Goal: Transaction & Acquisition: Purchase product/service

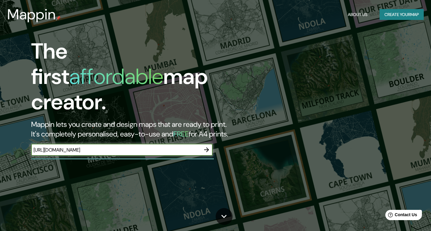
type input "[URL][DOMAIN_NAME]"
click at [159, 147] on input "https://www.tiktok.com/@lloni_fernando_11/video/7474687758477364486?is_from_web…" at bounding box center [115, 150] width 169 height 7
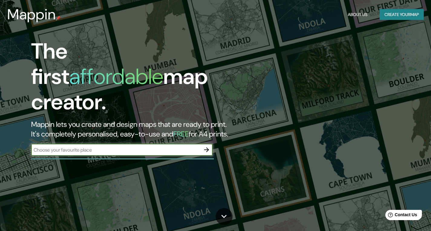
scroll to position [0, 0]
paste input "Avenida Vasco de Quiroga S/N, Zedec Santa Fé, 01376 Ciudad de México, CDMX"
type input "Avenida Vasco de Quiroga S/N, Zedec Santa Fé, 01376 Ciudad de México, CDMX"
click at [206, 146] on icon "button" at bounding box center [206, 149] width 7 height 7
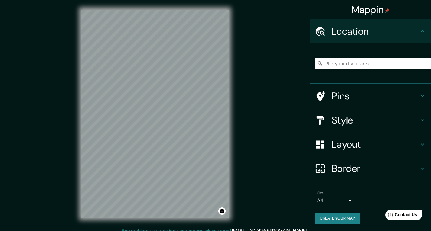
click at [344, 64] on input "Pick your city or area" at bounding box center [373, 63] width 116 height 11
paste input "Avenida Vasco de Quiroga S/N, Zedec Santa Fé, 01376 Ciudad de México, CDMX"
type input "Santa Fe, Jalisco, México"
click at [426, 64] on icon "Clear" at bounding box center [426, 64] width 4 height 4
paste input "Avenida Vasco de Quiroga S/N, Zedec Santa Fé, 01376 Ciudad de México, CDMX"
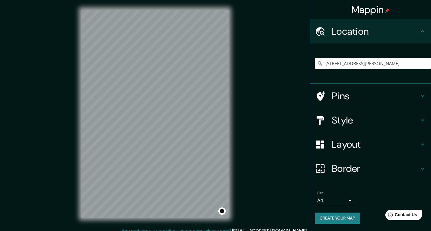
scroll to position [0, 72]
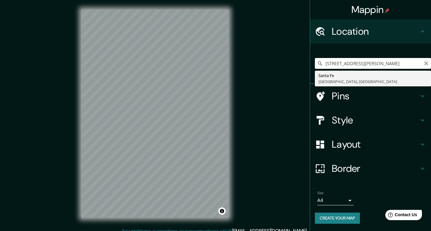
type input "Avenida Vasco de Quiroga S/N, Zedec Santa Fé, 01376 Ciudad de México, CDMX"
click at [426, 64] on icon "Clear" at bounding box center [426, 64] width 4 height 4
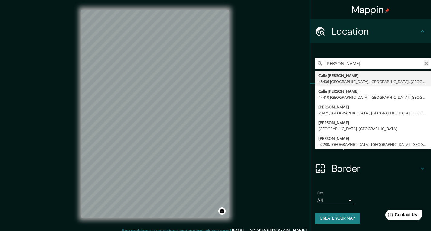
type input "vasco"
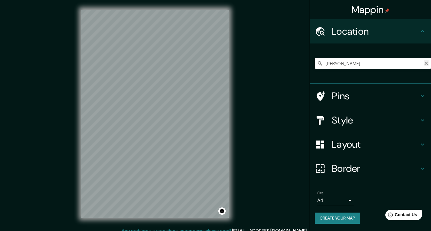
click at [427, 64] on icon "Clear" at bounding box center [426, 64] width 4 height 4
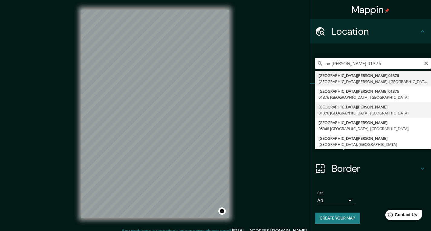
type input "Avenida Vasco De Quiroga, 01376 Ciudad de México, México"
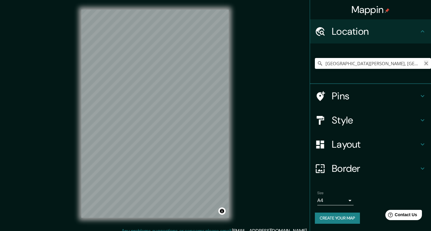
click at [426, 64] on icon "Clear" at bounding box center [426, 64] width 4 height 4
paste input "Estacionamiento Corepsa"
type input "Estacionamiento, 53124 Naucalpan de Juárez, Estado de México, México"
click at [425, 64] on icon "Clear" at bounding box center [426, 63] width 5 height 5
click at [346, 63] on input "Pick your city or area" at bounding box center [373, 63] width 116 height 11
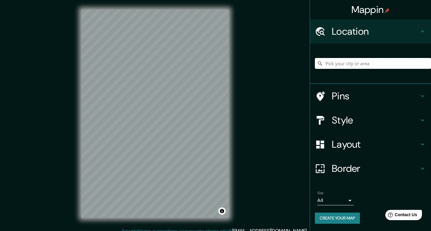
paste input "Avenida Vasco de Quiroga S/N, Zedec Santa Fé, 01376 Ciudad de México, CDMX"
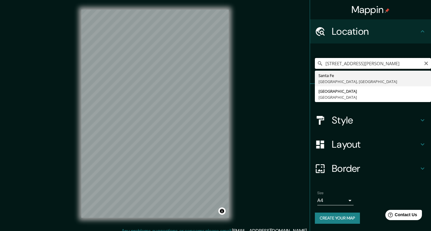
scroll to position [0, 18]
click at [375, 64] on input "Avenida Vasco de Quiroga S/N, Zedec Santa Fé, 01376 Ciudad de México, CDMX" at bounding box center [373, 63] width 116 height 11
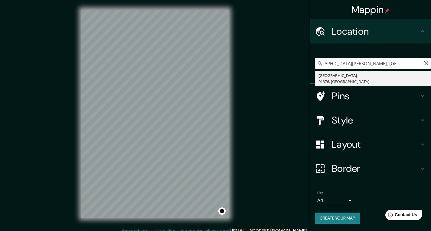
click at [383, 65] on input "Avenida Vasco de Quiroga, Zedec Santa Fé, 01376 Ciudad de México, CDMX" at bounding box center [373, 63] width 116 height 11
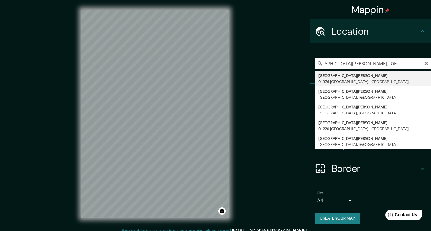
scroll to position [0, 0]
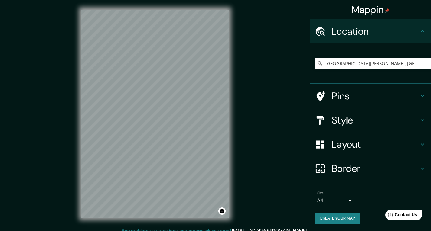
click at [421, 120] on icon at bounding box center [423, 121] width 4 height 2
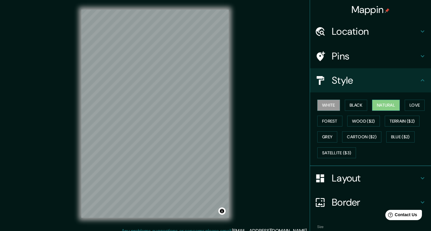
click at [386, 105] on button "Natural" at bounding box center [386, 105] width 28 height 11
click at [352, 104] on button "Black" at bounding box center [356, 105] width 23 height 11
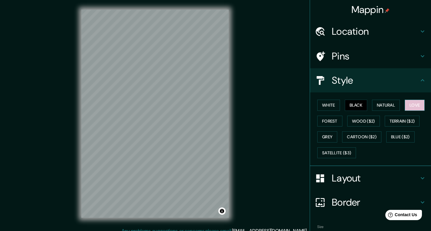
click at [416, 104] on button "Love" at bounding box center [415, 105] width 20 height 11
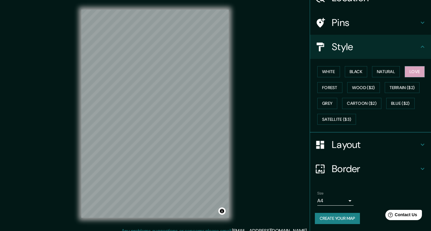
scroll to position [34, 0]
click at [419, 145] on icon at bounding box center [422, 144] width 7 height 7
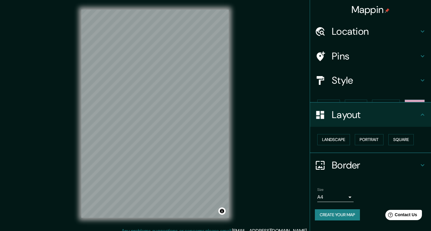
scroll to position [0, 0]
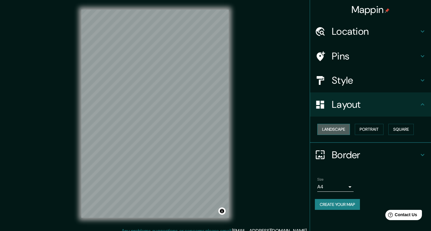
click at [331, 130] on button "Landscape" at bounding box center [333, 129] width 33 height 11
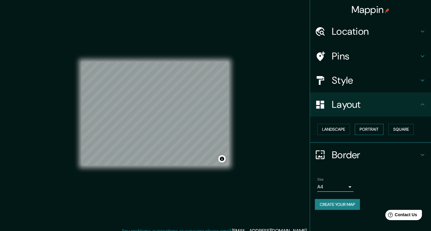
click at [367, 131] on button "Portrait" at bounding box center [369, 129] width 29 height 11
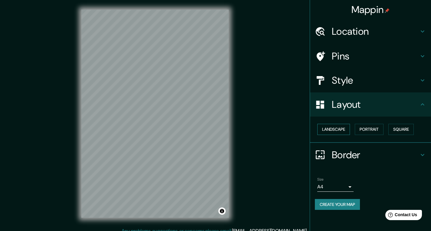
click at [340, 130] on button "Landscape" at bounding box center [333, 129] width 33 height 11
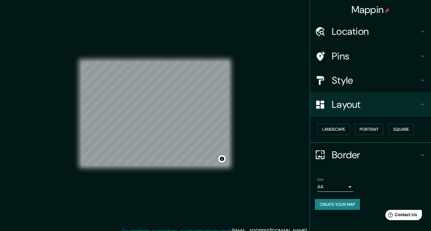
scroll to position [6, 0]
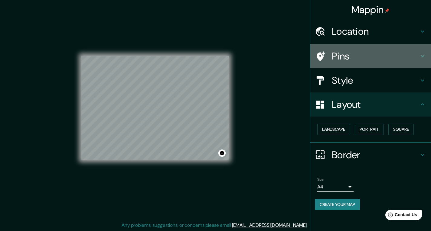
click at [419, 55] on icon at bounding box center [422, 56] width 7 height 7
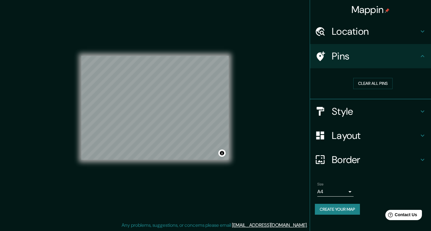
click at [336, 58] on h4 "Pins" at bounding box center [375, 56] width 87 height 12
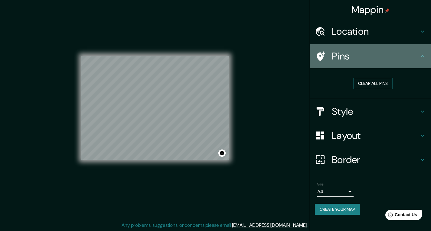
click at [334, 54] on h4 "Pins" at bounding box center [375, 56] width 87 height 12
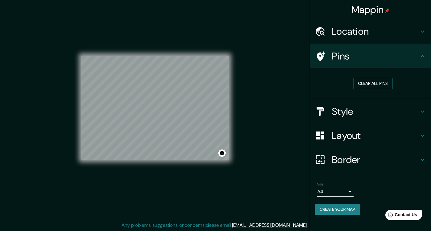
click at [348, 193] on body "Mappin Location Avenida Vasco De Quiroga, 01376 Ciudad de México, México Pins C…" at bounding box center [215, 109] width 431 height 231
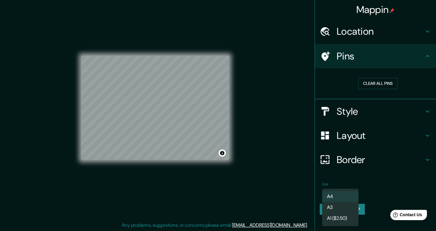
click at [381, 189] on div at bounding box center [218, 115] width 436 height 231
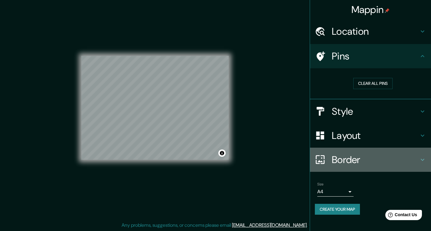
click at [421, 160] on icon at bounding box center [422, 159] width 7 height 7
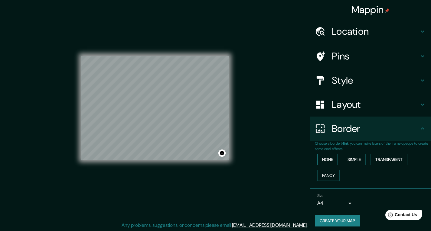
click at [323, 158] on button "None" at bounding box center [327, 159] width 21 height 11
click at [348, 159] on button "Simple" at bounding box center [354, 159] width 23 height 11
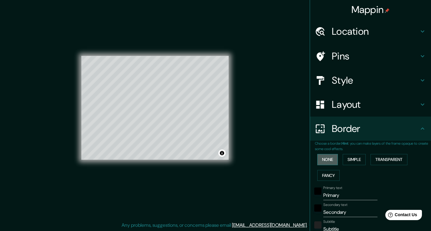
click at [323, 158] on button "None" at bounding box center [327, 159] width 21 height 11
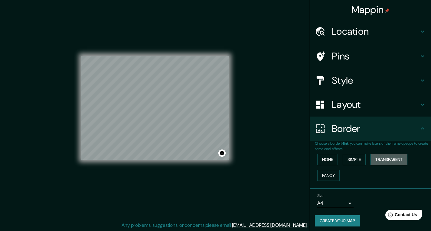
click at [385, 158] on button "Transparent" at bounding box center [389, 159] width 37 height 11
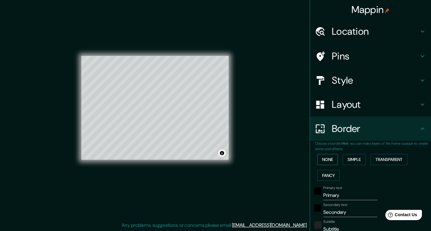
click at [323, 156] on button "None" at bounding box center [327, 159] width 21 height 11
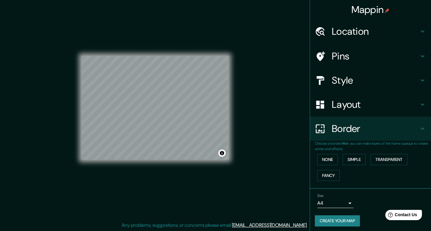
click at [412, 77] on h4 "Style" at bounding box center [375, 80] width 87 height 12
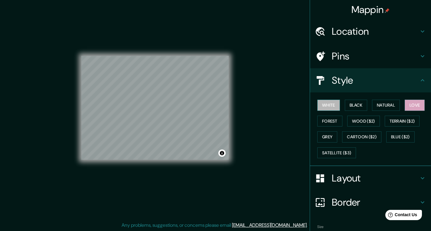
click at [324, 107] on button "White" at bounding box center [328, 105] width 23 height 11
click at [351, 104] on button "Black" at bounding box center [356, 105] width 23 height 11
click at [409, 106] on button "Love" at bounding box center [415, 105] width 20 height 11
click at [384, 106] on button "Natural" at bounding box center [386, 105] width 28 height 11
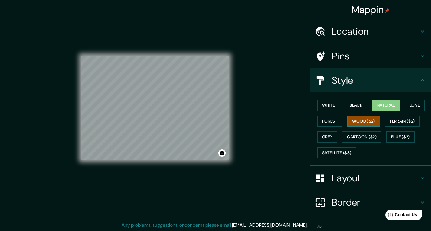
click at [356, 122] on button "Wood ($2)" at bounding box center [363, 121] width 33 height 11
click at [325, 122] on button "Forest" at bounding box center [329, 121] width 25 height 11
click at [384, 105] on button "Natural" at bounding box center [386, 105] width 28 height 11
click at [395, 116] on button "Terrain ($2)" at bounding box center [402, 121] width 35 height 11
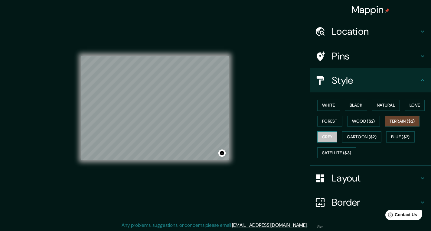
click at [322, 136] on button "Grey" at bounding box center [327, 137] width 20 height 11
click at [326, 105] on button "White" at bounding box center [328, 105] width 23 height 11
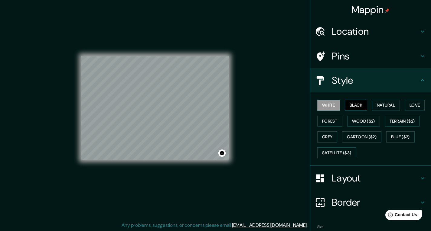
click at [357, 105] on button "Black" at bounding box center [356, 105] width 23 height 11
click at [326, 105] on button "White" at bounding box center [328, 105] width 23 height 11
click at [422, 56] on div "Pins" at bounding box center [370, 56] width 121 height 24
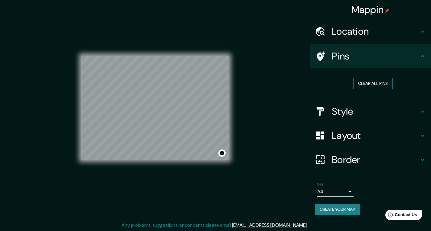
click at [369, 81] on button "Clear all pins" at bounding box center [372, 83] width 39 height 11
click at [367, 84] on button "Clear all pins" at bounding box center [372, 83] width 39 height 11
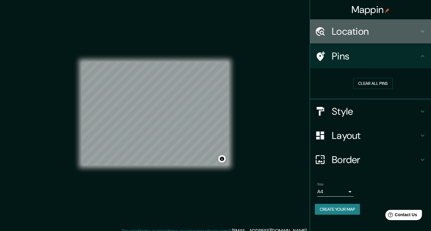
click at [416, 34] on h4 "Location" at bounding box center [375, 31] width 87 height 12
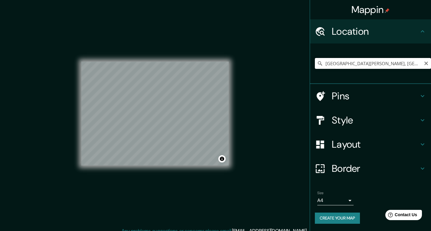
click at [380, 61] on input "Avenida Vasco De Quiroga, 01376 Ciudad de México, México" at bounding box center [373, 63] width 116 height 11
click at [342, 65] on input "Cerrada Santa Fe, 01219 Ciudad de México, México" at bounding box center [373, 63] width 116 height 11
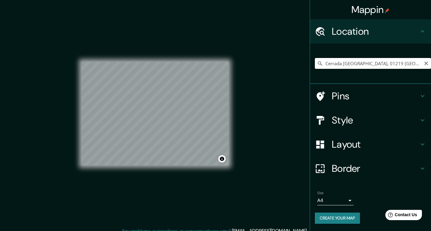
click at [342, 65] on input "Cerrada Santa Fe, 01219 Ciudad de México, México" at bounding box center [373, 63] width 116 height 11
click at [166, 120] on div at bounding box center [168, 118] width 5 height 5
click at [397, 60] on input "Avenida Vasco De Quiroga, 01250 Ciudad de México, México" at bounding box center [373, 63] width 116 height 11
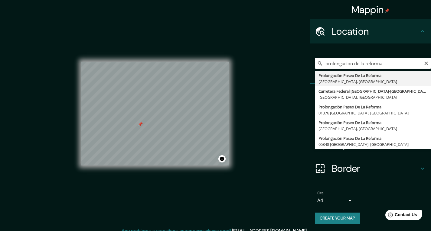
click at [354, 64] on input "prolongacion de la reforma" at bounding box center [373, 63] width 116 height 11
click at [406, 65] on input "prolongacion paseo de la reforma" at bounding box center [373, 63] width 116 height 11
type input "Prolongación Paseo De La Reforma 400, 01376 Ciudad de México, México"
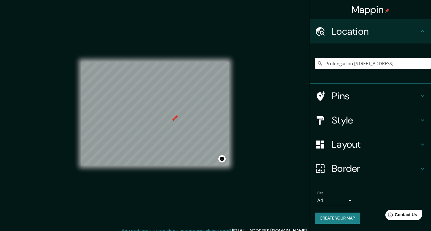
click at [173, 122] on div at bounding box center [173, 119] width 5 height 5
click at [175, 119] on div at bounding box center [175, 117] width 5 height 5
click at [420, 122] on icon at bounding box center [422, 120] width 7 height 7
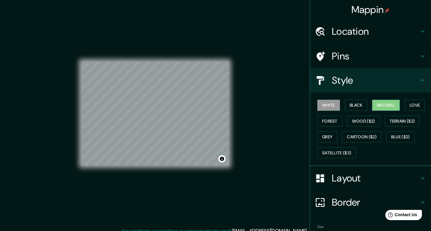
click at [387, 106] on button "Natural" at bounding box center [386, 105] width 28 height 11
click at [326, 121] on button "Forest" at bounding box center [329, 121] width 25 height 11
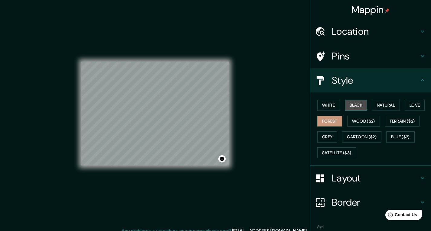
click at [357, 104] on button "Black" at bounding box center [356, 105] width 23 height 11
click at [383, 103] on button "Natural" at bounding box center [386, 105] width 28 height 11
click at [351, 105] on button "Black" at bounding box center [356, 105] width 23 height 11
click at [326, 104] on button "White" at bounding box center [328, 105] width 23 height 11
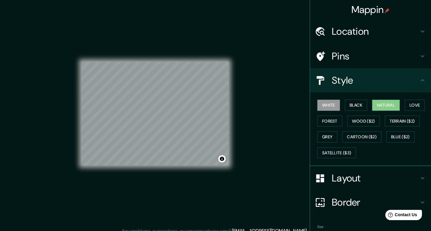
click at [376, 103] on button "Natural" at bounding box center [386, 105] width 28 height 11
click at [325, 105] on button "White" at bounding box center [328, 105] width 23 height 11
click at [327, 137] on button "Grey" at bounding box center [327, 137] width 20 height 11
click at [324, 105] on button "White" at bounding box center [328, 105] width 23 height 11
click at [417, 103] on button "Love" at bounding box center [415, 105] width 20 height 11
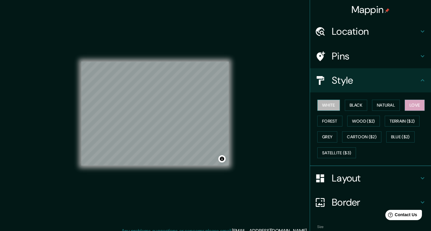
click at [321, 104] on button "White" at bounding box center [328, 105] width 23 height 11
click at [350, 103] on button "Black" at bounding box center [356, 105] width 23 height 11
click at [323, 104] on button "White" at bounding box center [328, 105] width 23 height 11
click at [352, 104] on button "Black" at bounding box center [356, 105] width 23 height 11
click at [328, 103] on button "White" at bounding box center [328, 105] width 23 height 11
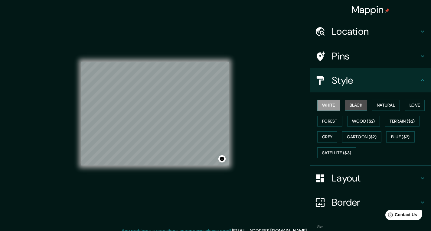
click at [352, 103] on button "Black" at bounding box center [356, 105] width 23 height 11
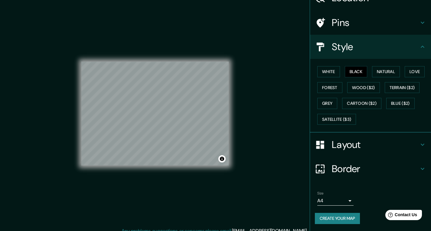
click at [332, 218] on button "Create your map" at bounding box center [337, 218] width 45 height 11
click at [329, 215] on button "Create your map" at bounding box center [337, 218] width 45 height 11
click at [329, 216] on button "Create your map" at bounding box center [337, 218] width 45 height 11
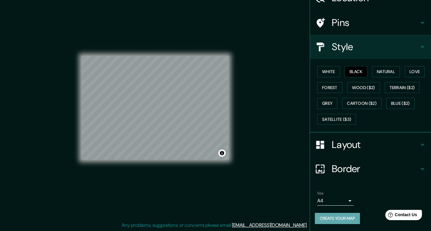
click at [330, 218] on button "Create your map" at bounding box center [337, 218] width 45 height 11
click at [319, 219] on button "Create your map" at bounding box center [337, 218] width 45 height 11
click at [189, 105] on div at bounding box center [187, 104] width 5 height 5
click at [333, 217] on button "Create your map" at bounding box center [337, 218] width 45 height 11
click at [175, 111] on div at bounding box center [176, 110] width 5 height 5
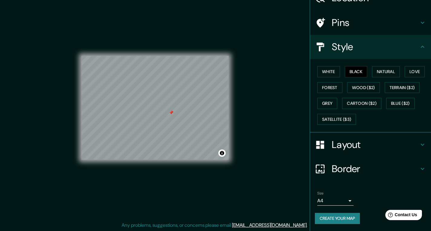
click at [172, 114] on div at bounding box center [171, 112] width 5 height 5
click at [341, 219] on button "Create your map" at bounding box center [337, 218] width 45 height 11
